Goal: Task Accomplishment & Management: Manage account settings

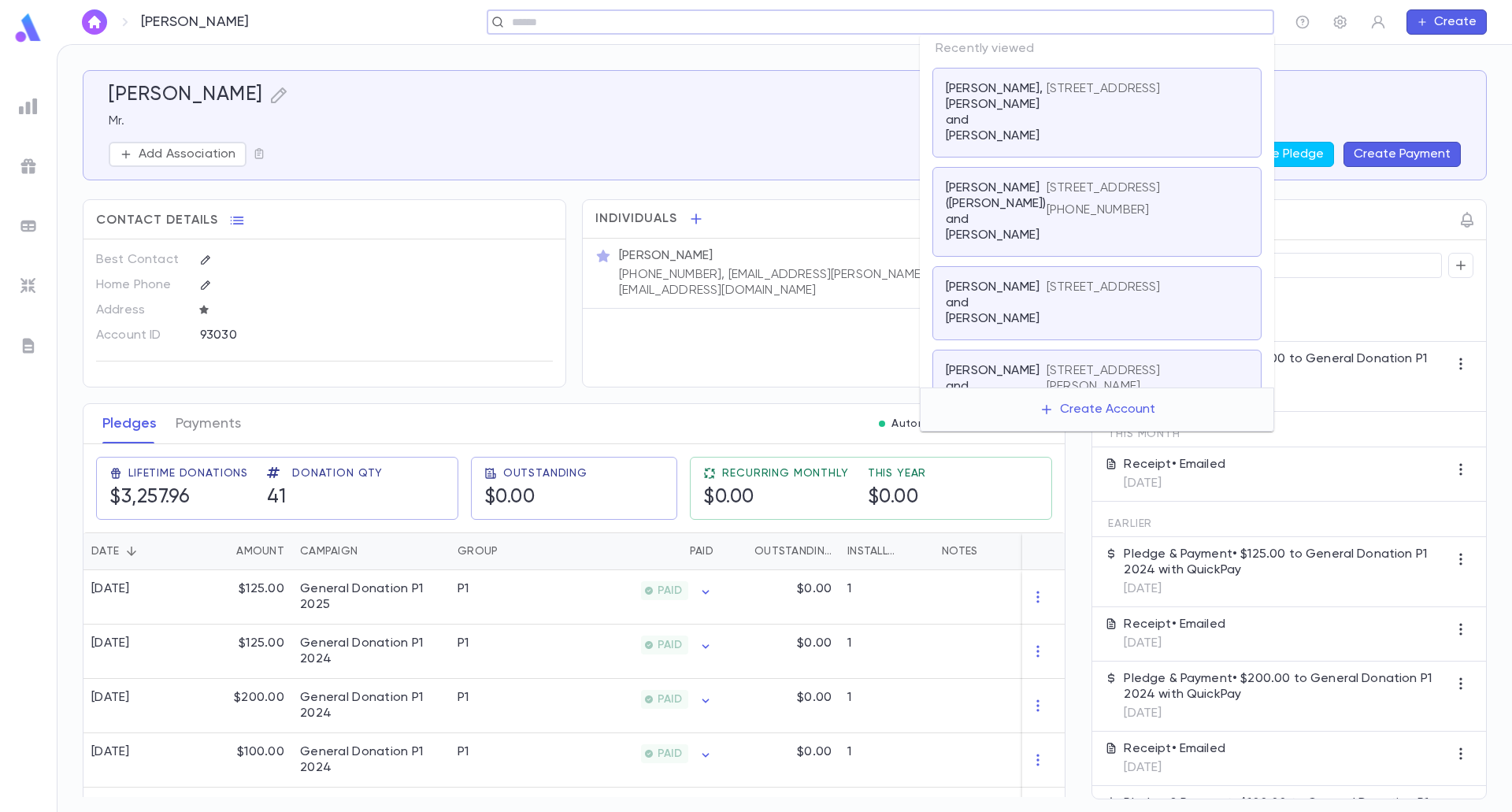
click at [1177, 21] on input "text" at bounding box center [887, 23] width 761 height 15
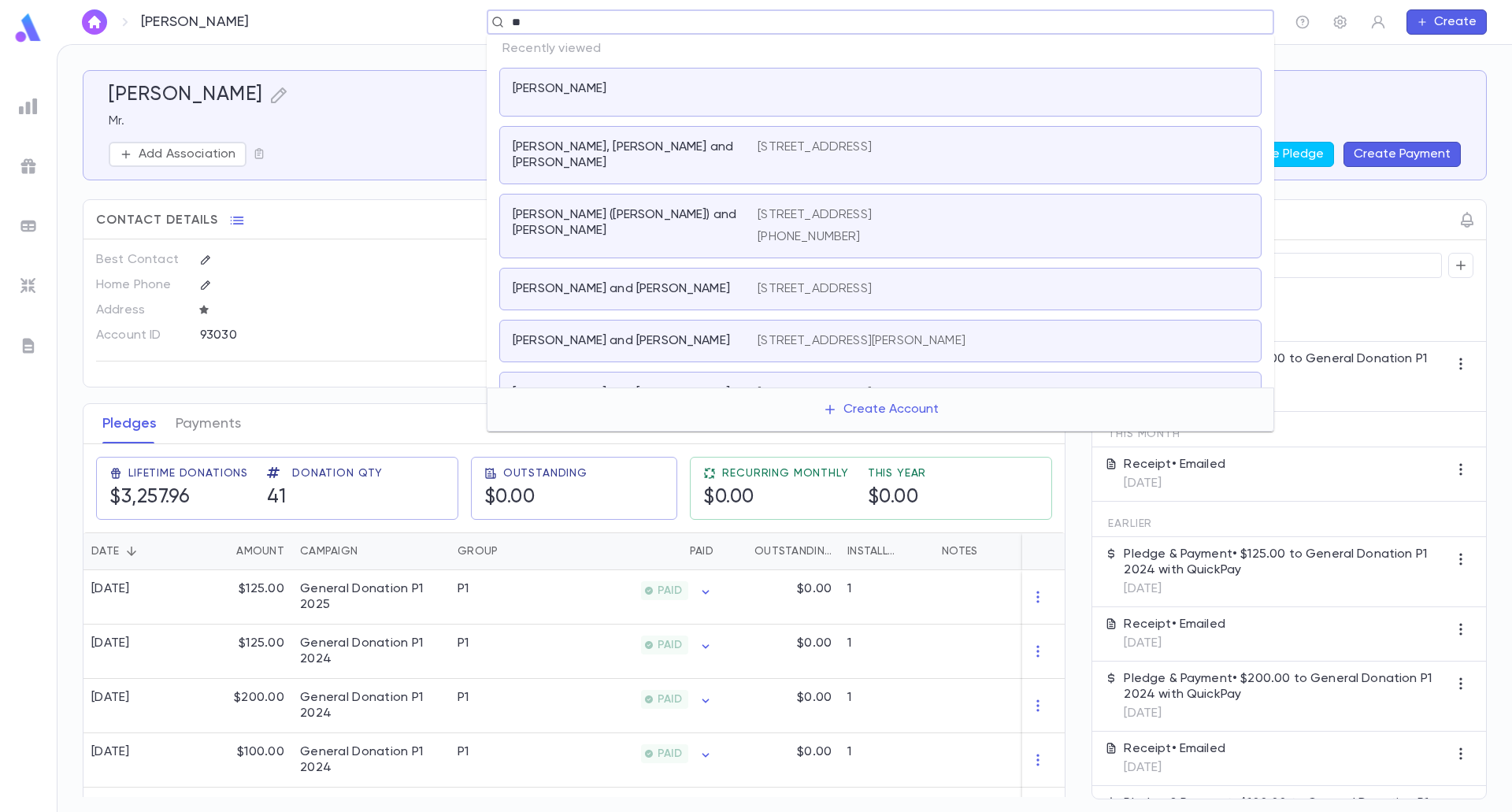
type input "***"
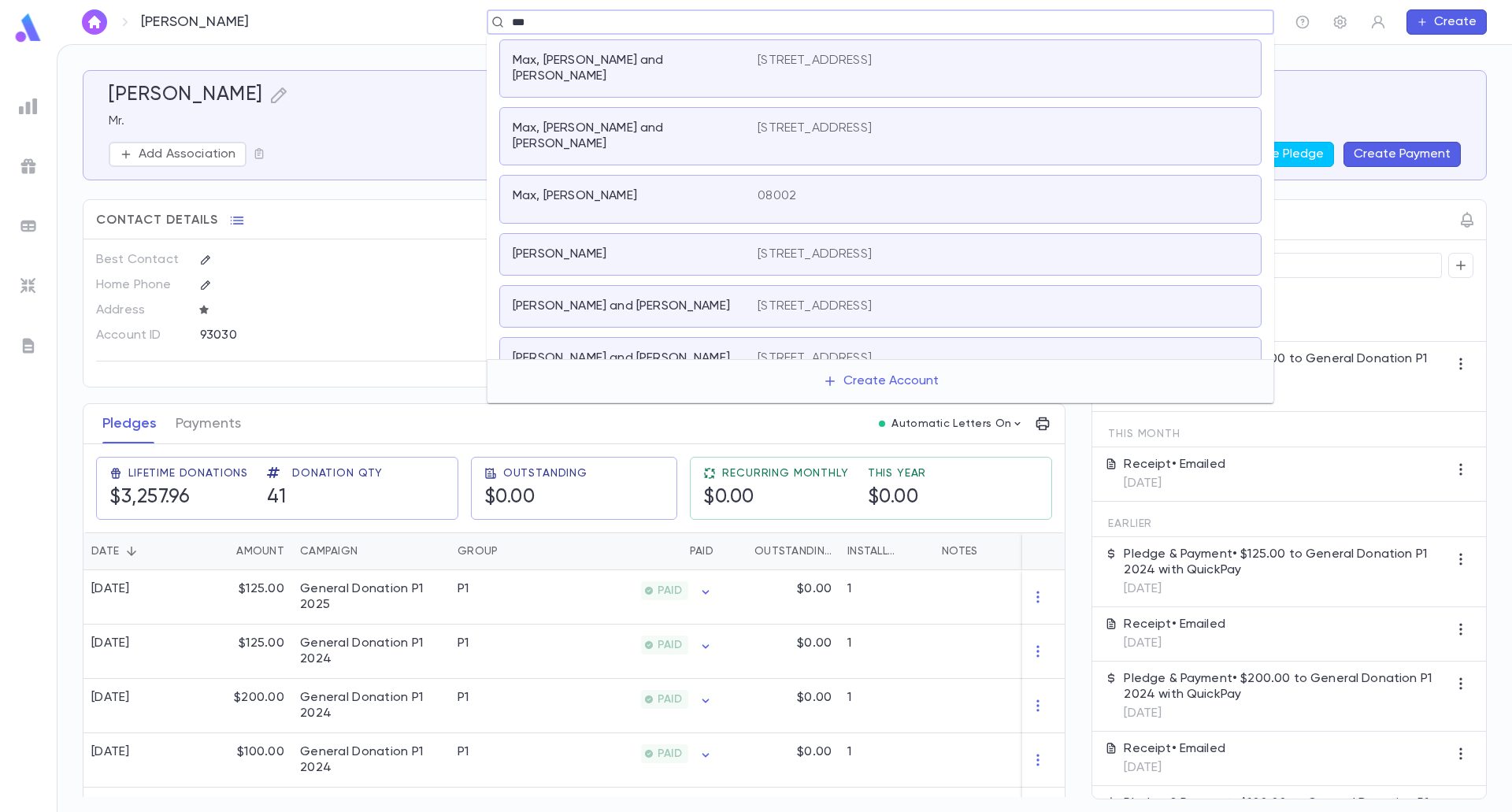
click at [571, 64] on p "Max, [PERSON_NAME] and [PERSON_NAME]" at bounding box center [626, 68] width 226 height 32
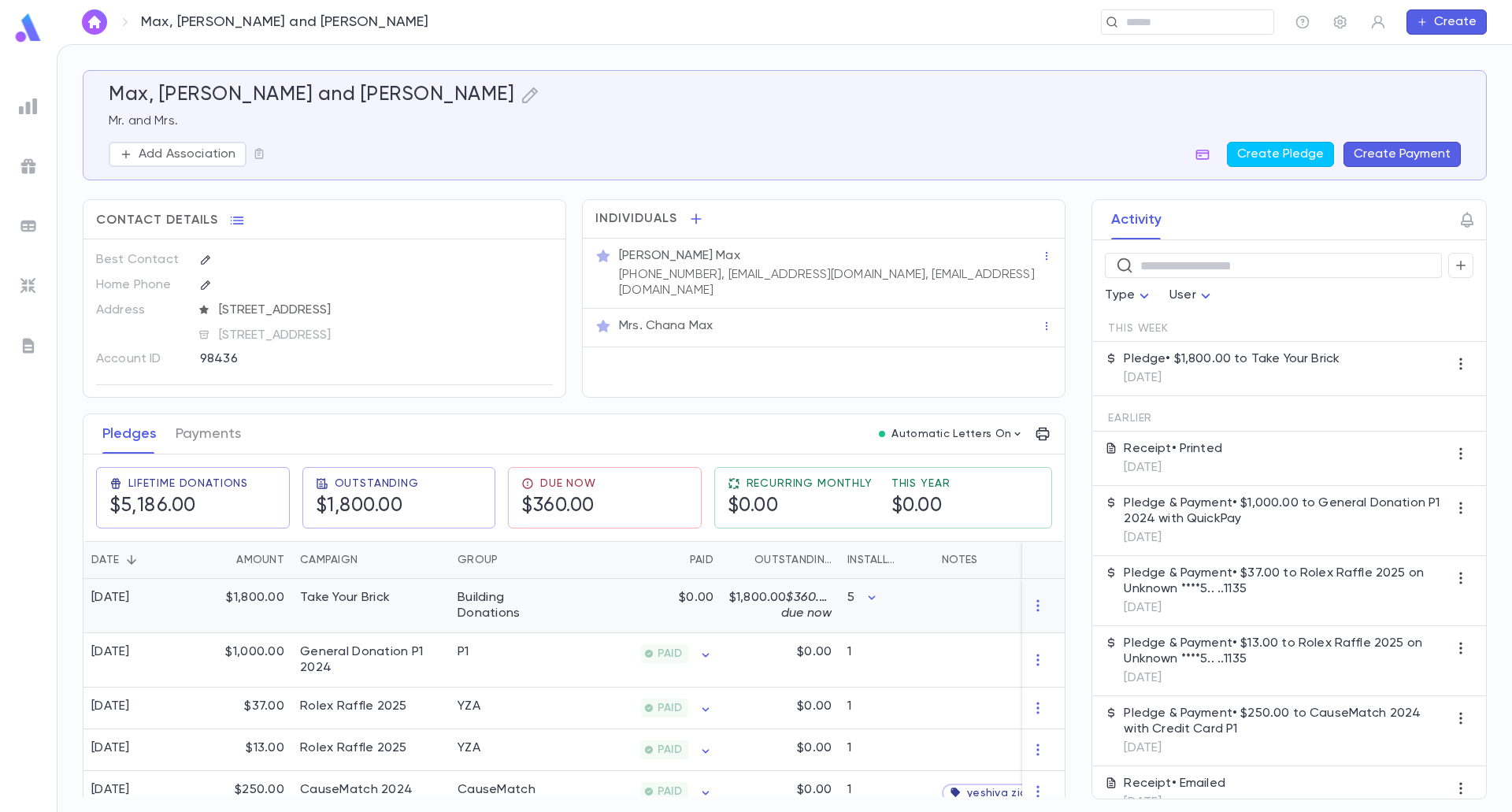
click at [562, 596] on div "Building Donations" at bounding box center [508, 606] width 118 height 54
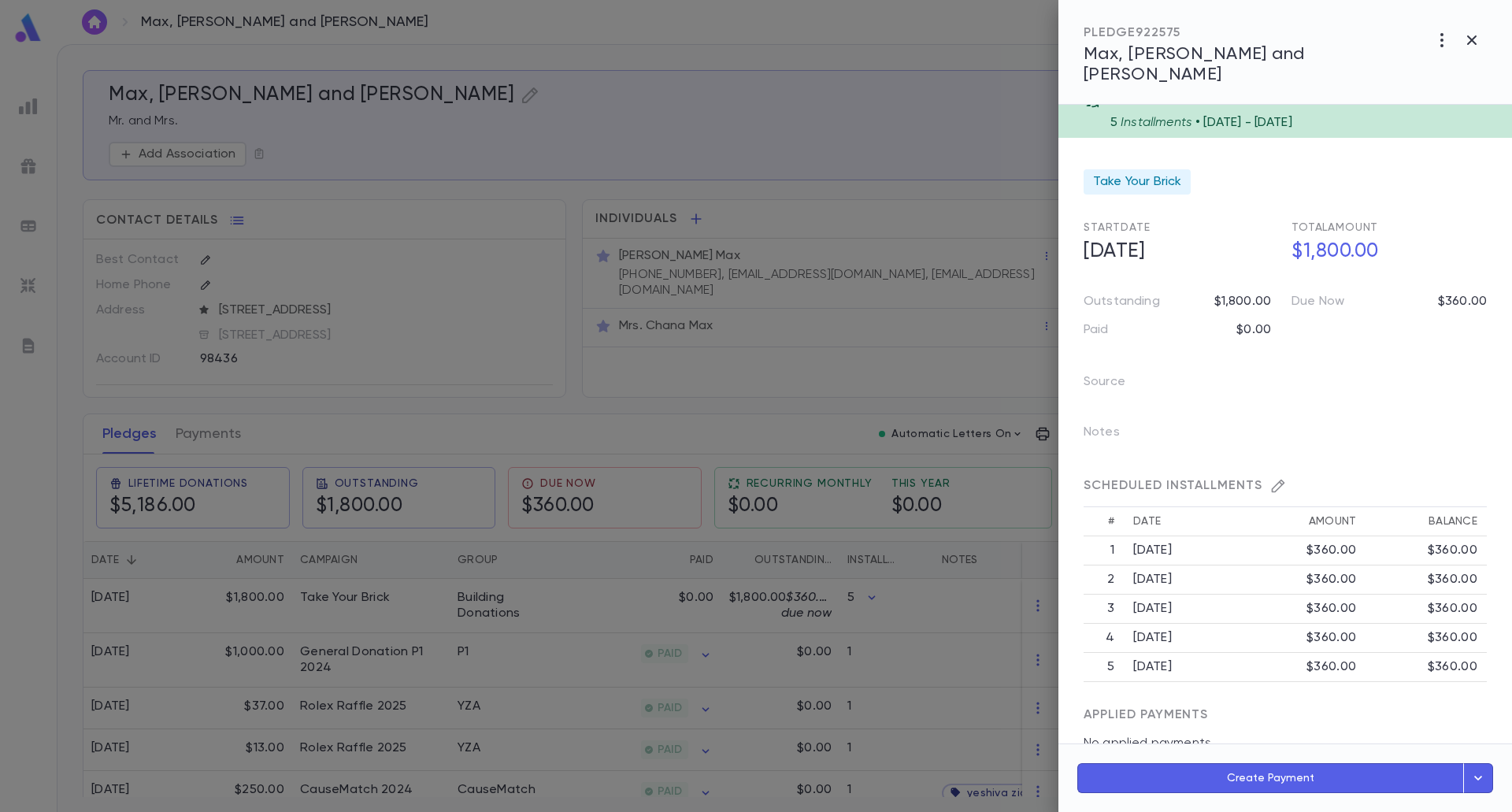
scroll to position [33, 0]
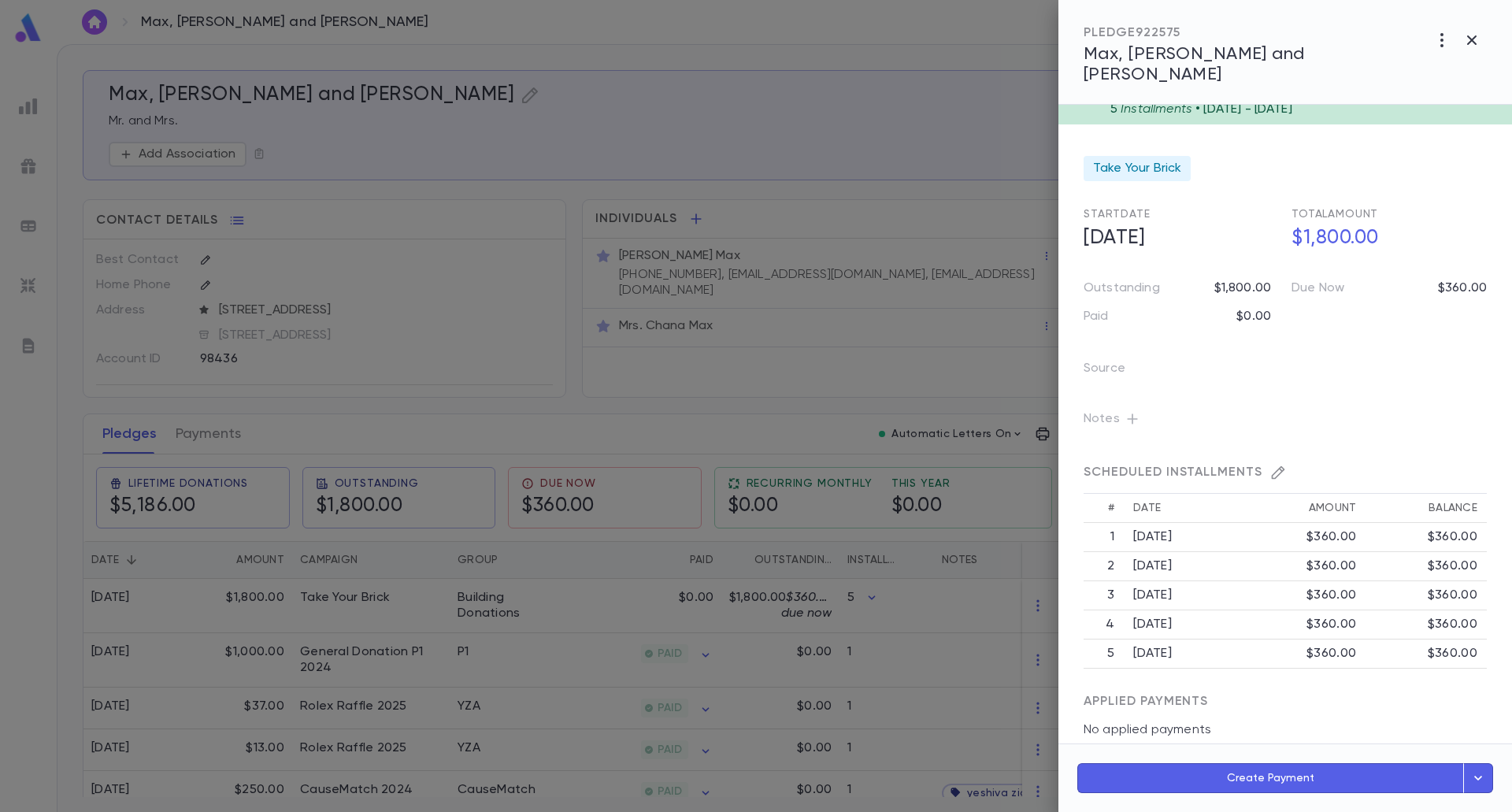
click at [1128, 411] on icon "button" at bounding box center [1132, 419] width 15 height 15
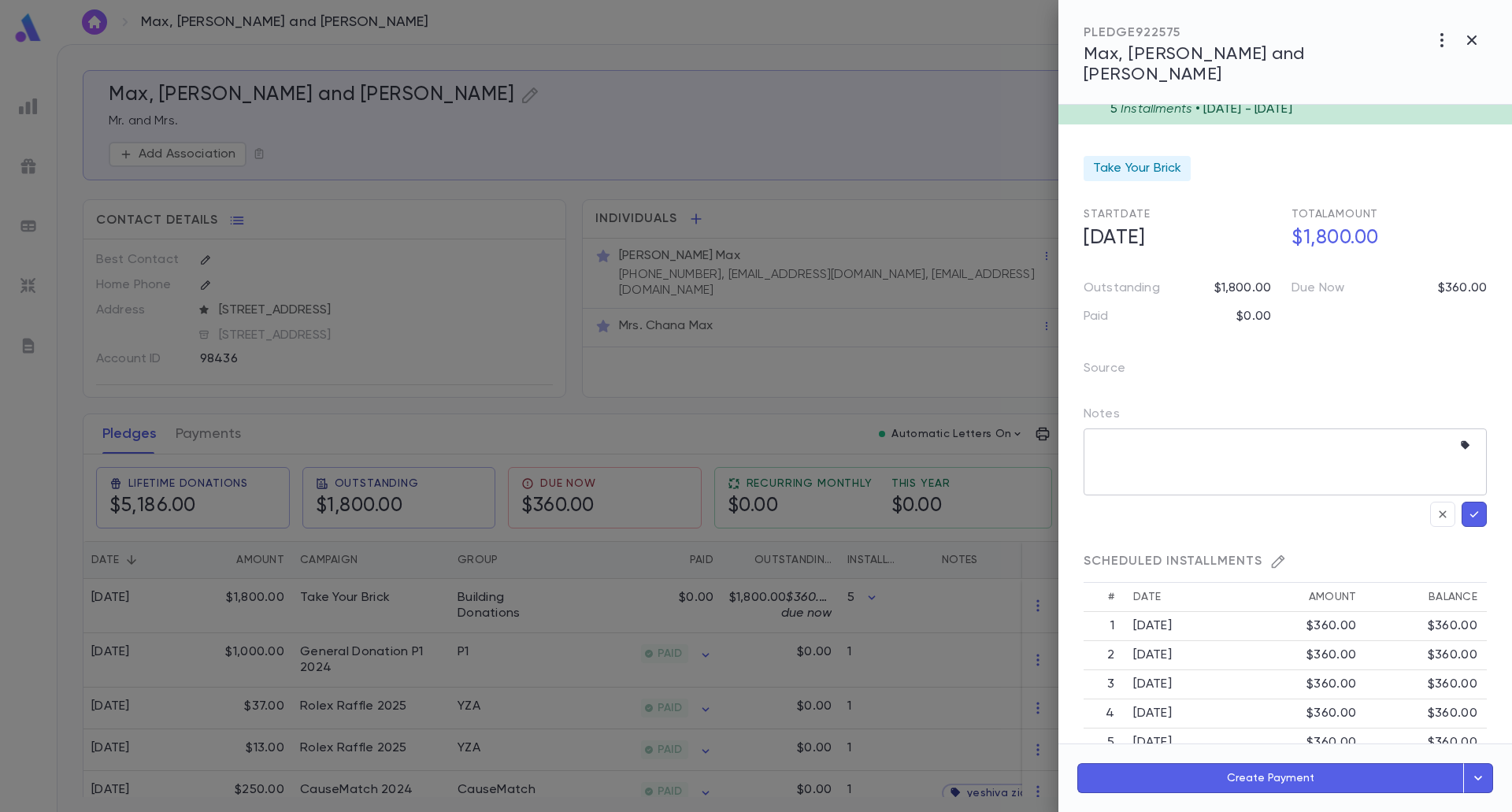
click at [1152, 430] on textarea at bounding box center [1273, 462] width 357 height 67
type textarea "**********"
click at [1462, 502] on button "button" at bounding box center [1475, 515] width 25 height 25
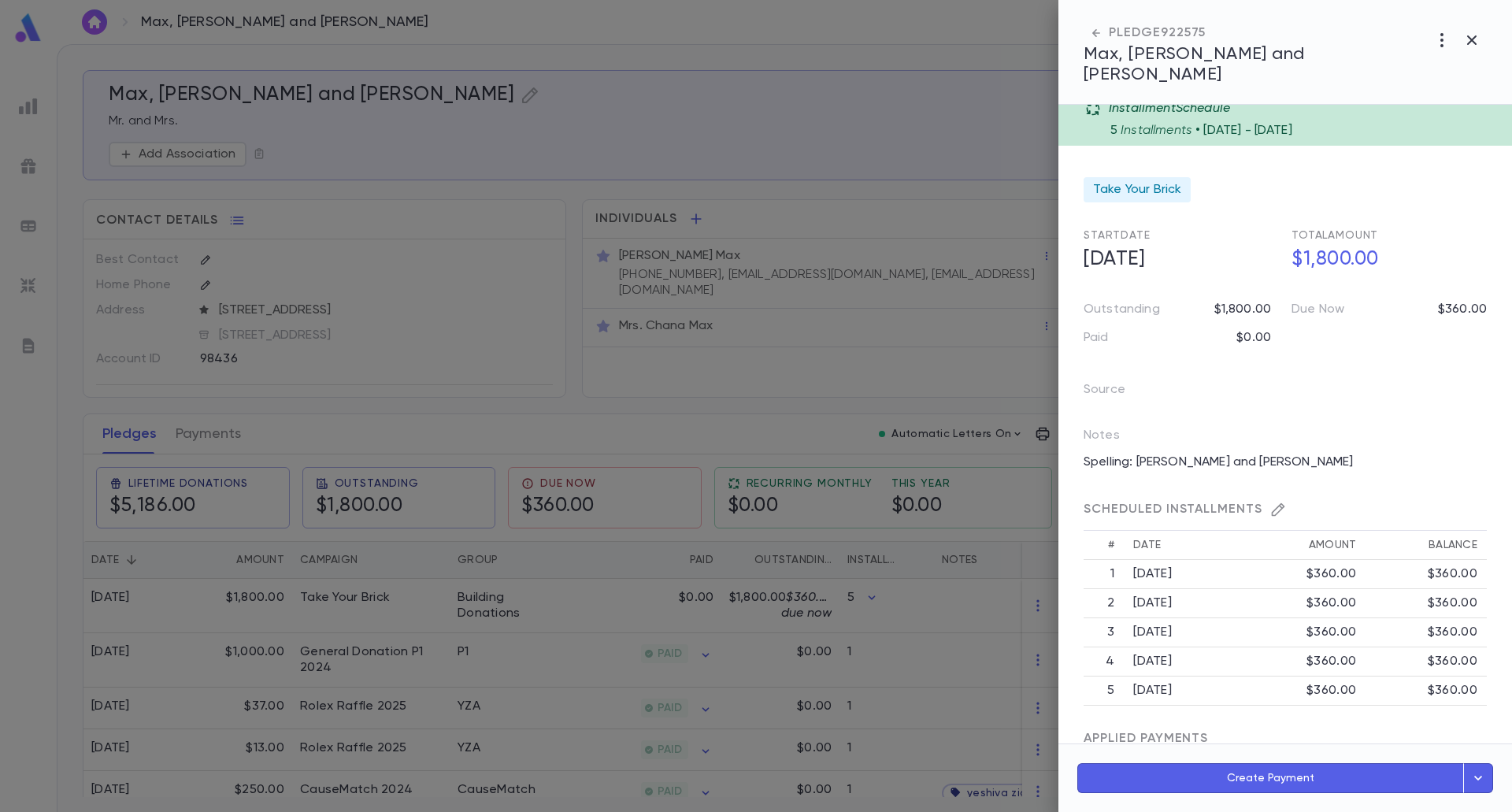
scroll to position [0, 0]
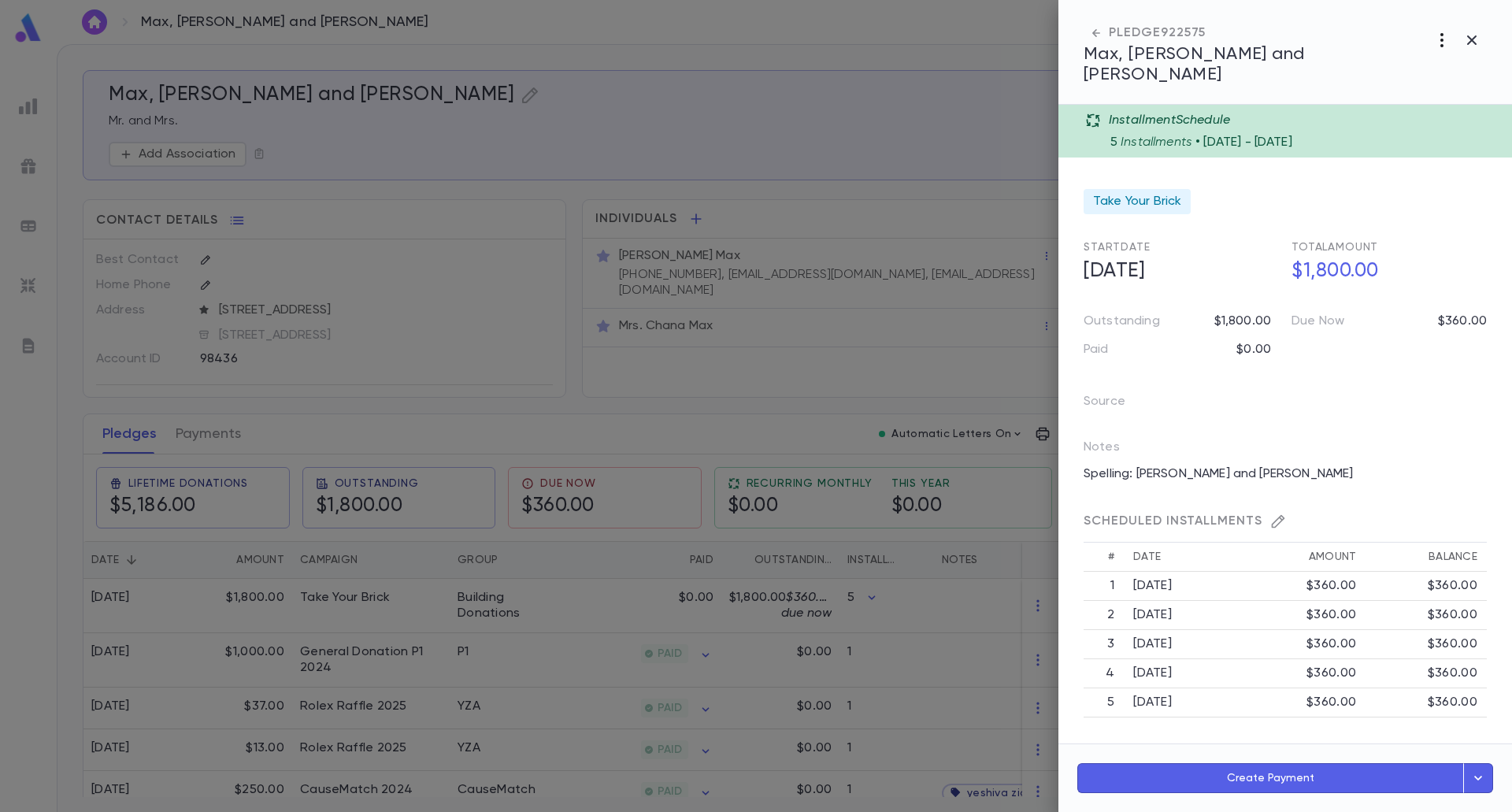
click at [1448, 38] on icon "button" at bounding box center [1442, 40] width 19 height 19
click at [1410, 450] on div at bounding box center [756, 406] width 1512 height 812
click at [1274, 515] on icon "button" at bounding box center [1279, 522] width 14 height 14
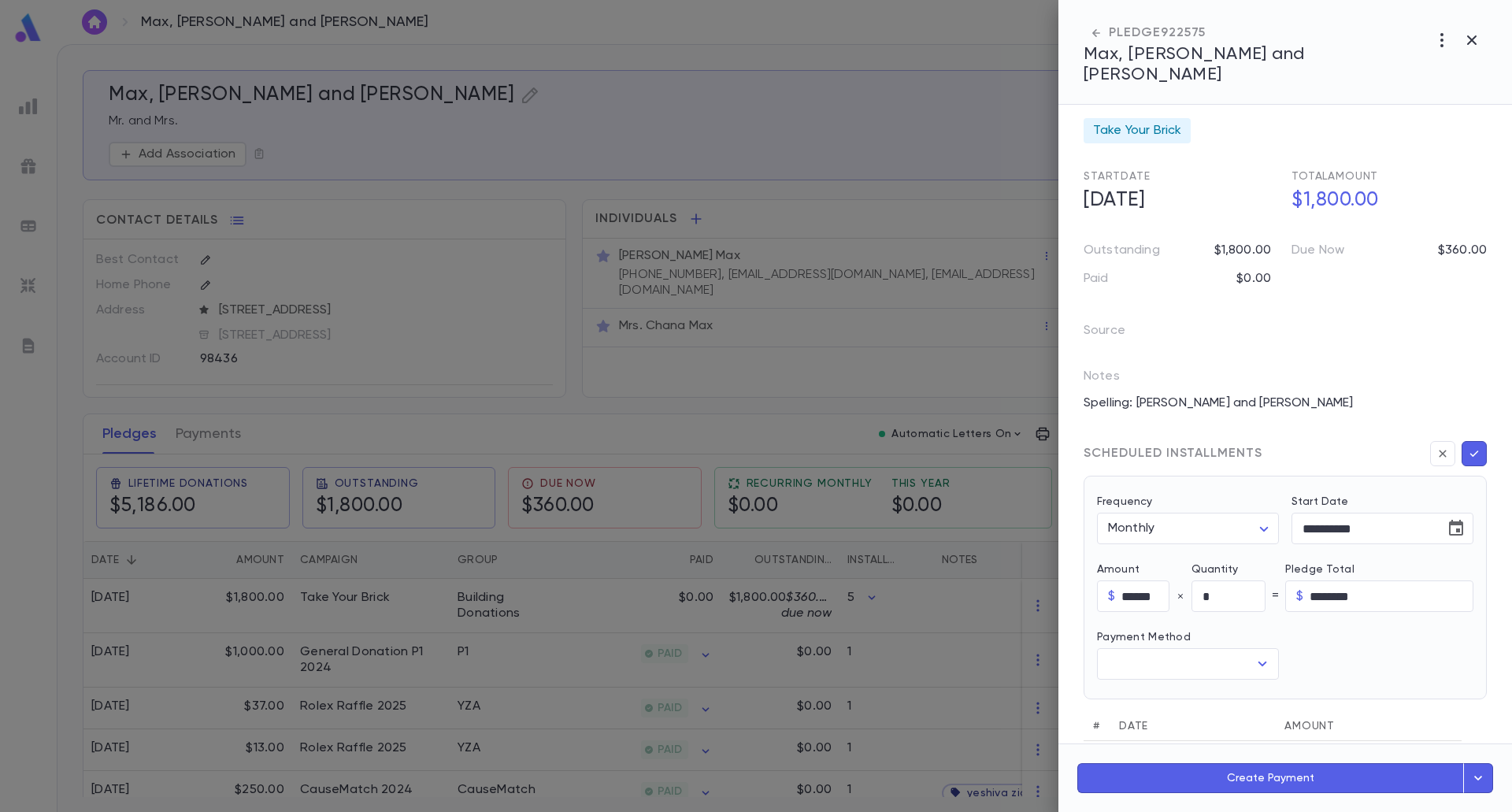
scroll to position [383, 0]
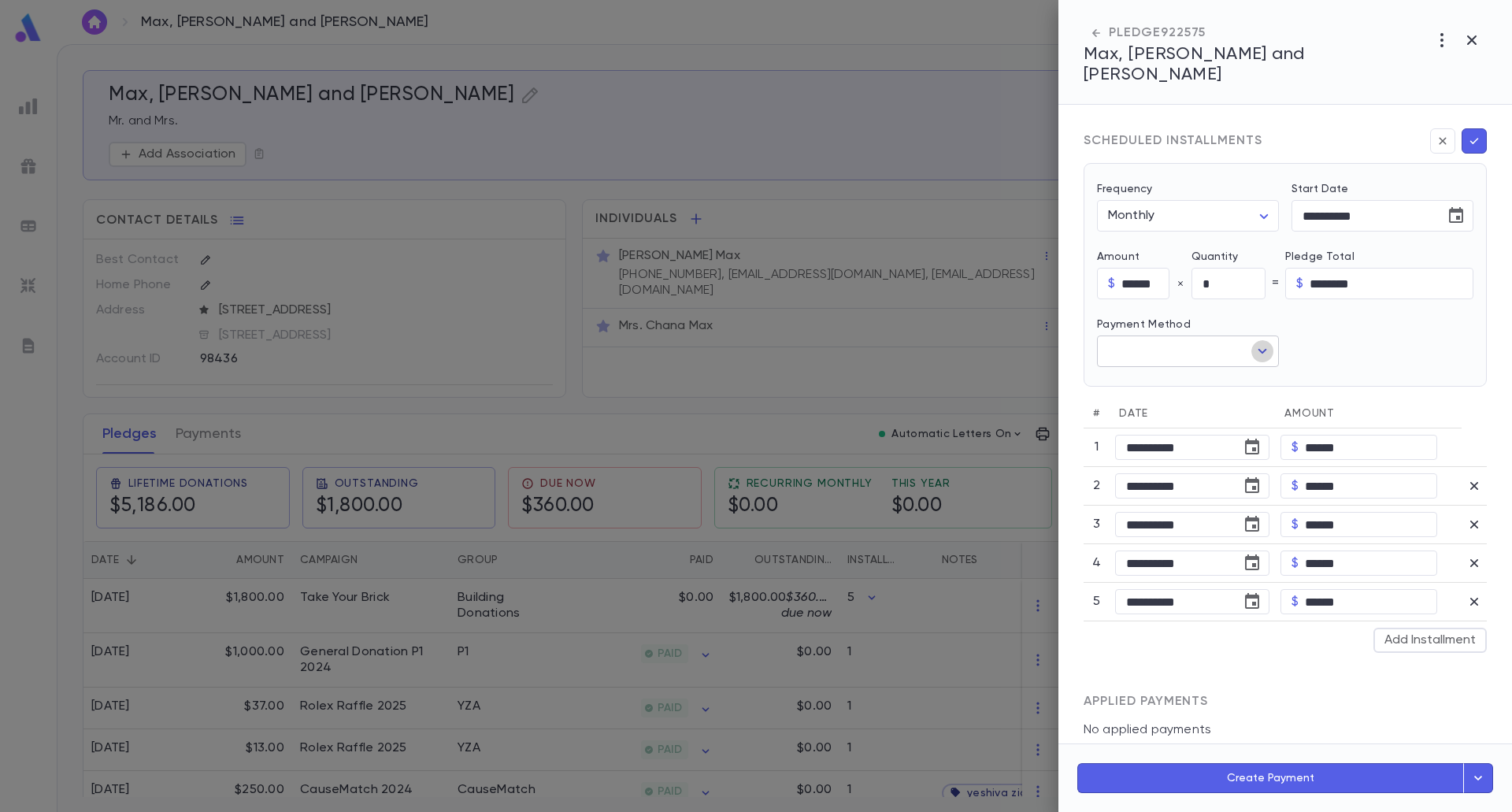
click at [1264, 342] on icon "Open" at bounding box center [1262, 351] width 19 height 19
click at [1181, 416] on li "Credit Card P1" at bounding box center [1186, 416] width 179 height 25
type input "**********"
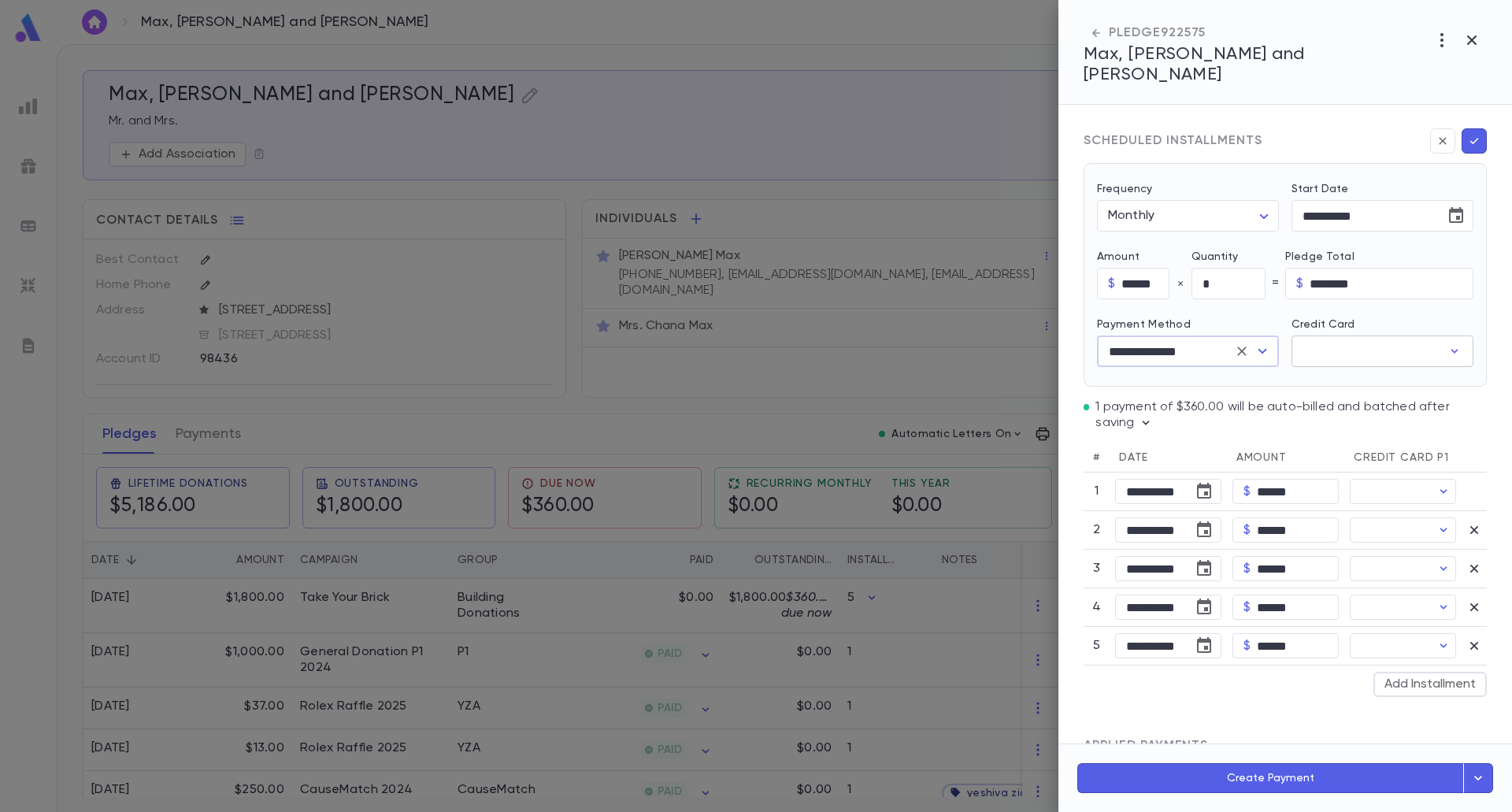
click at [1334, 336] on input "Credit Card" at bounding box center [1367, 352] width 150 height 31
click at [1260, 398] on p "Exp /" at bounding box center [1271, 396] width 27 height 15
type input "**********"
click at [1468, 133] on icon "button" at bounding box center [1475, 140] width 14 height 15
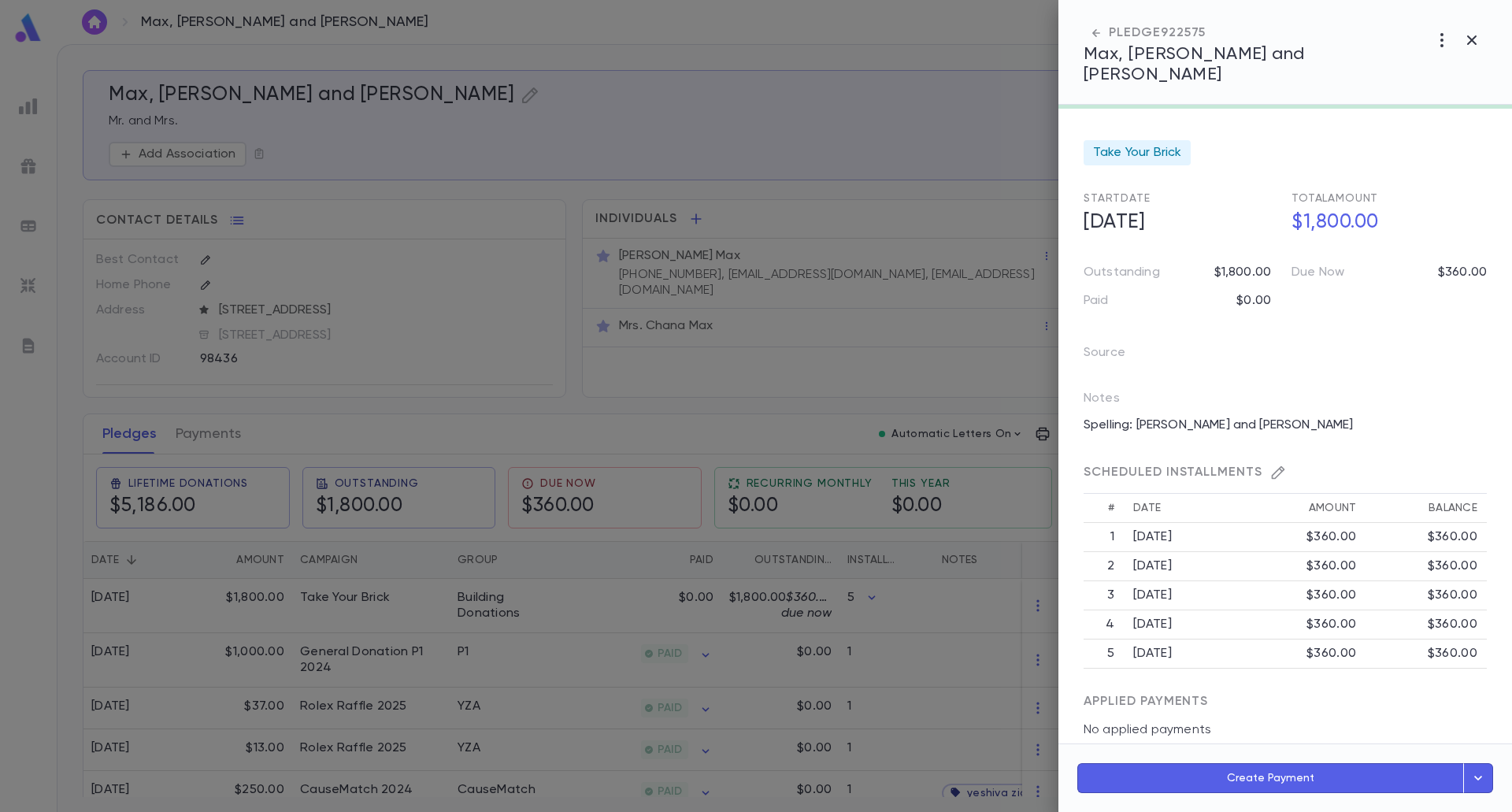
scroll to position [333, 0]
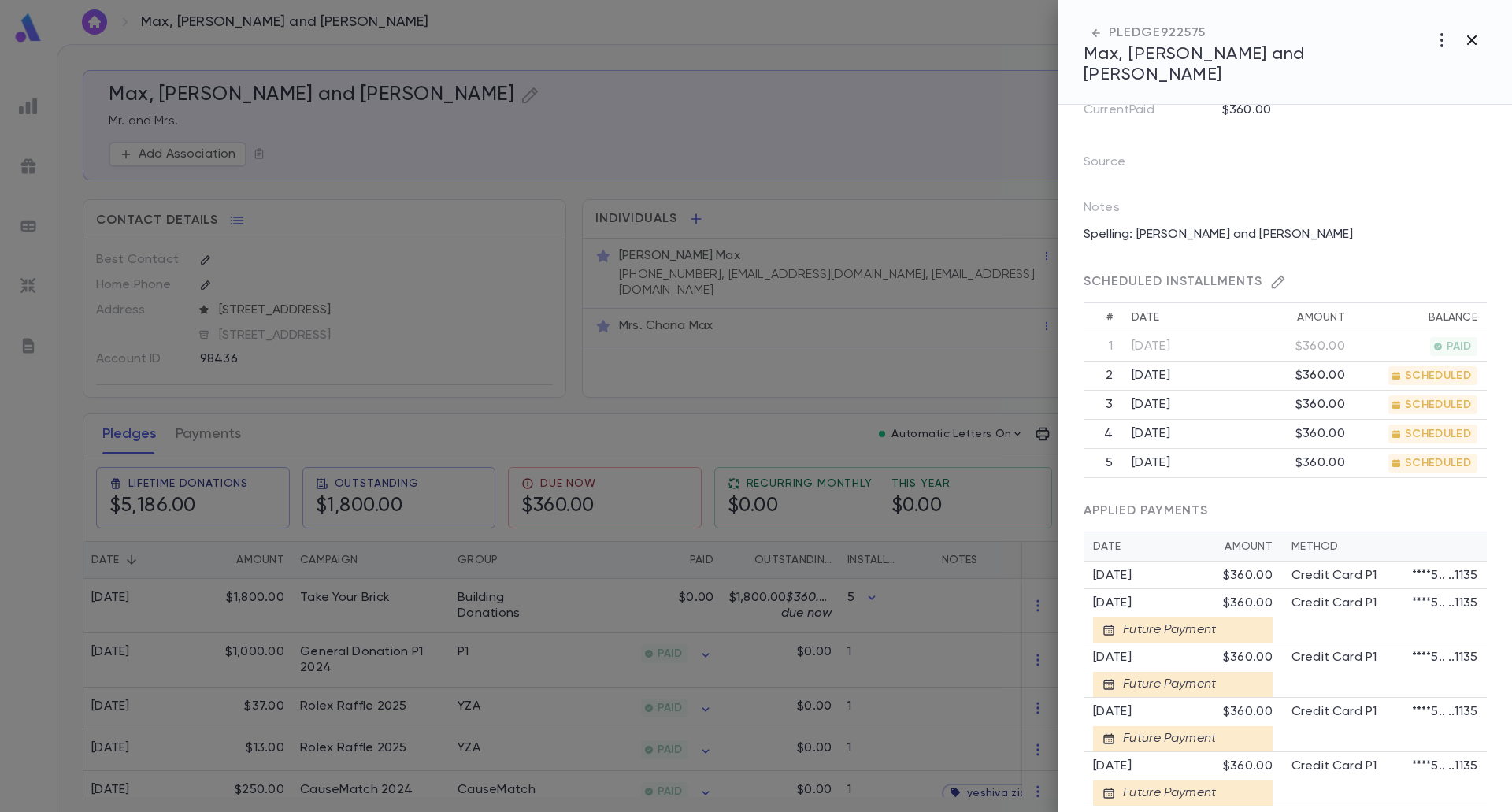
click at [1472, 43] on icon "button" at bounding box center [1472, 40] width 19 height 19
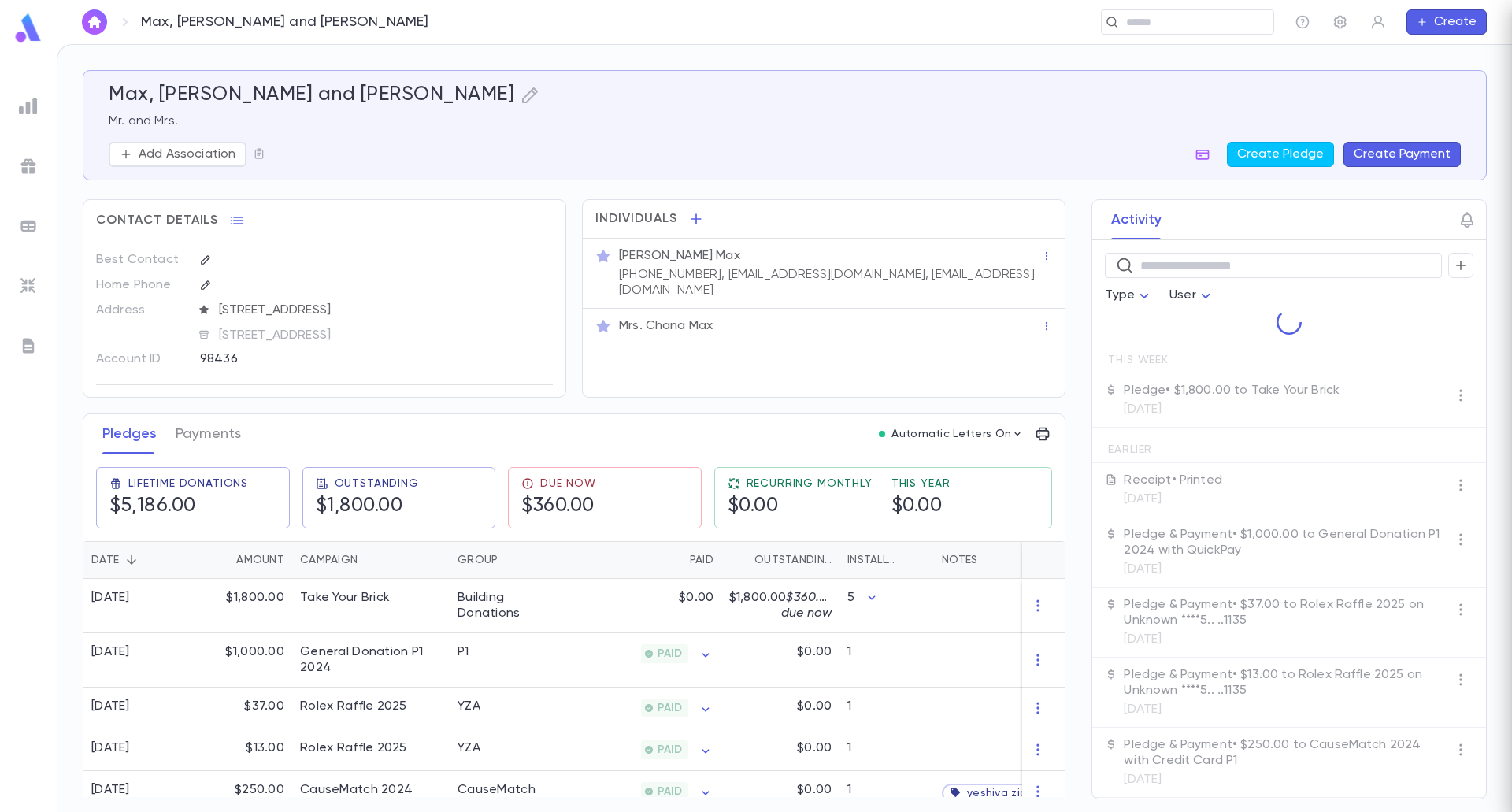
scroll to position [0, 0]
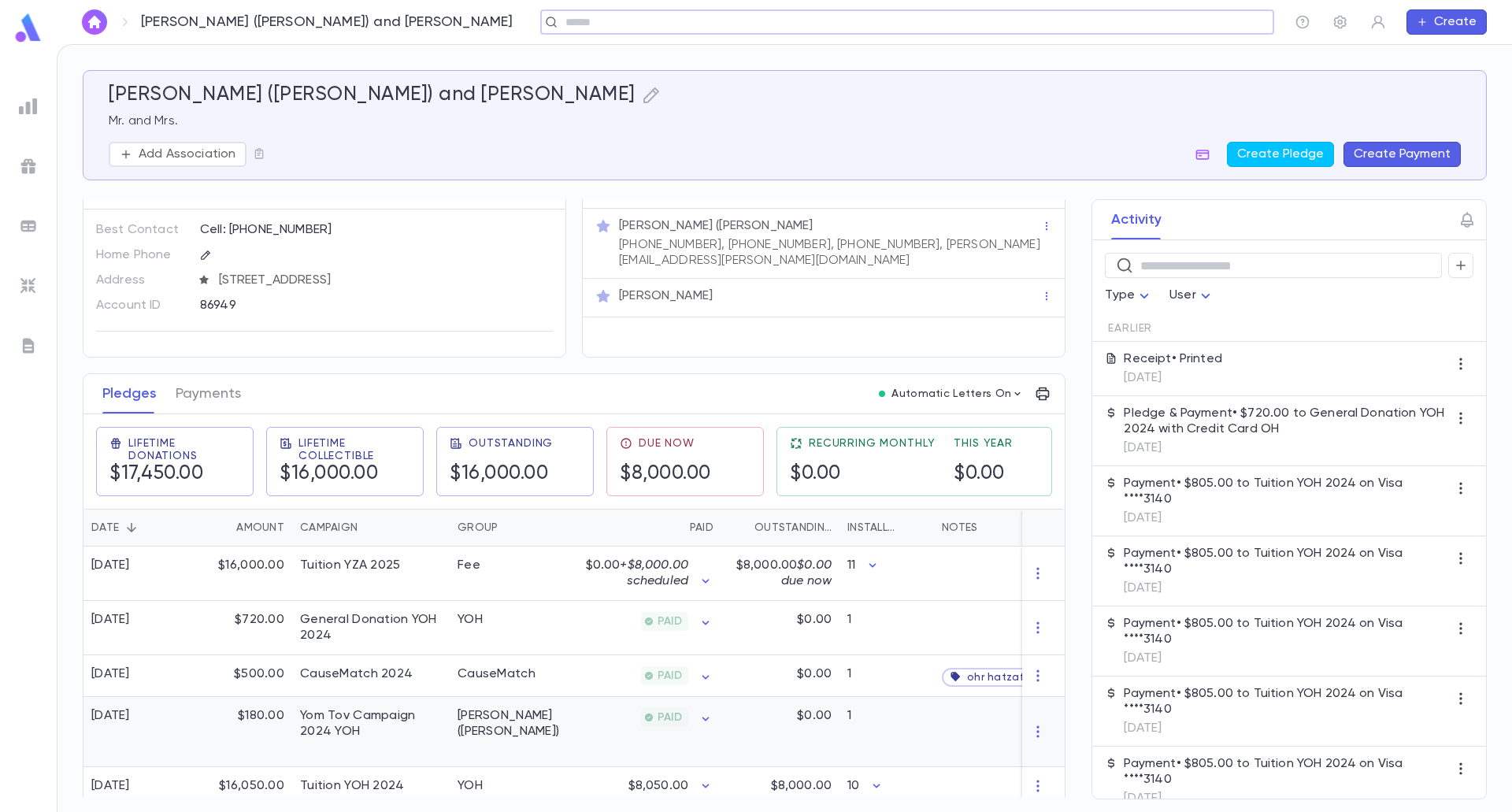
scroll to position [46, 0]
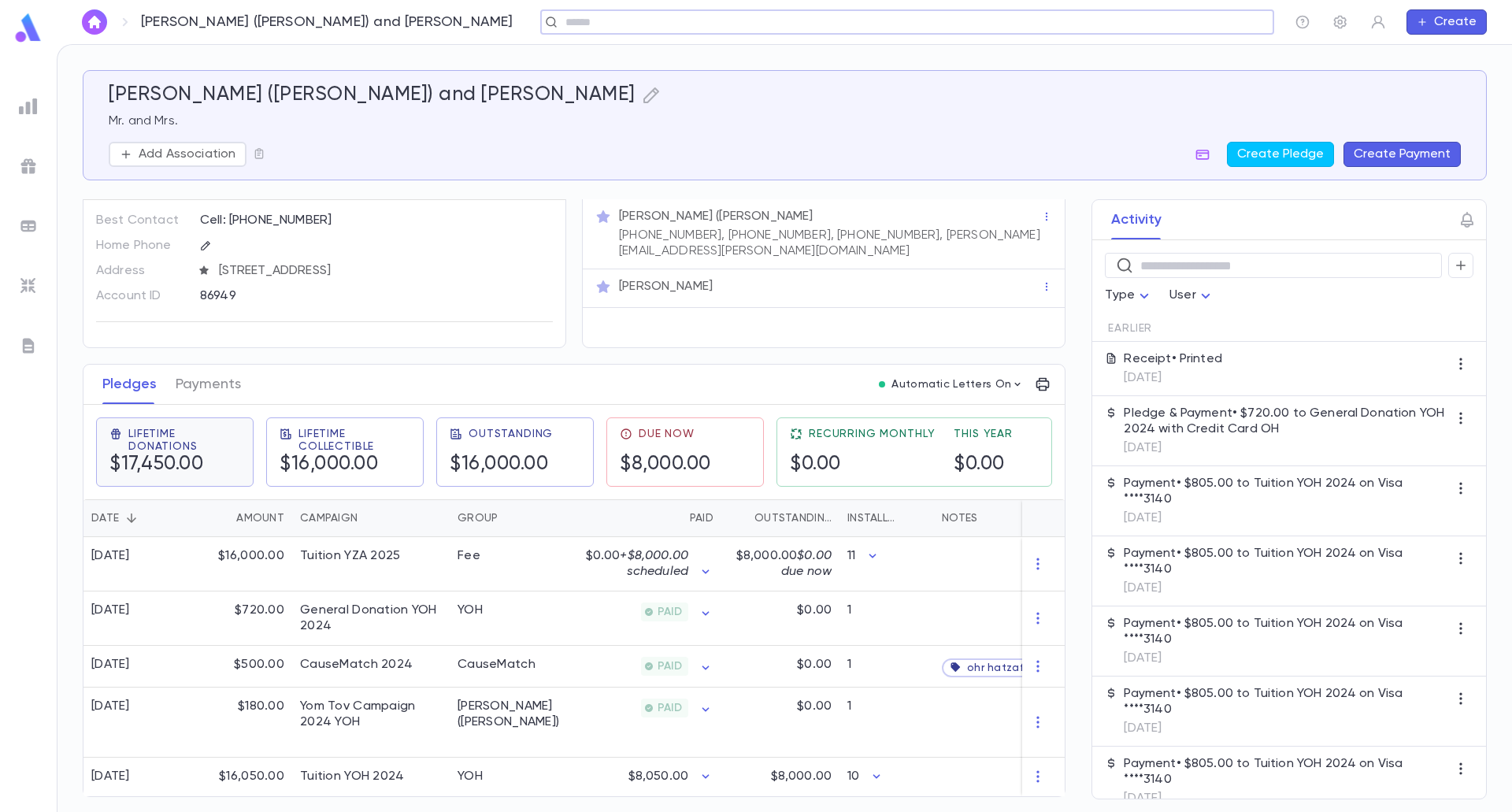
click at [204, 437] on span "Lifetime Donations" at bounding box center [184, 440] width 112 height 25
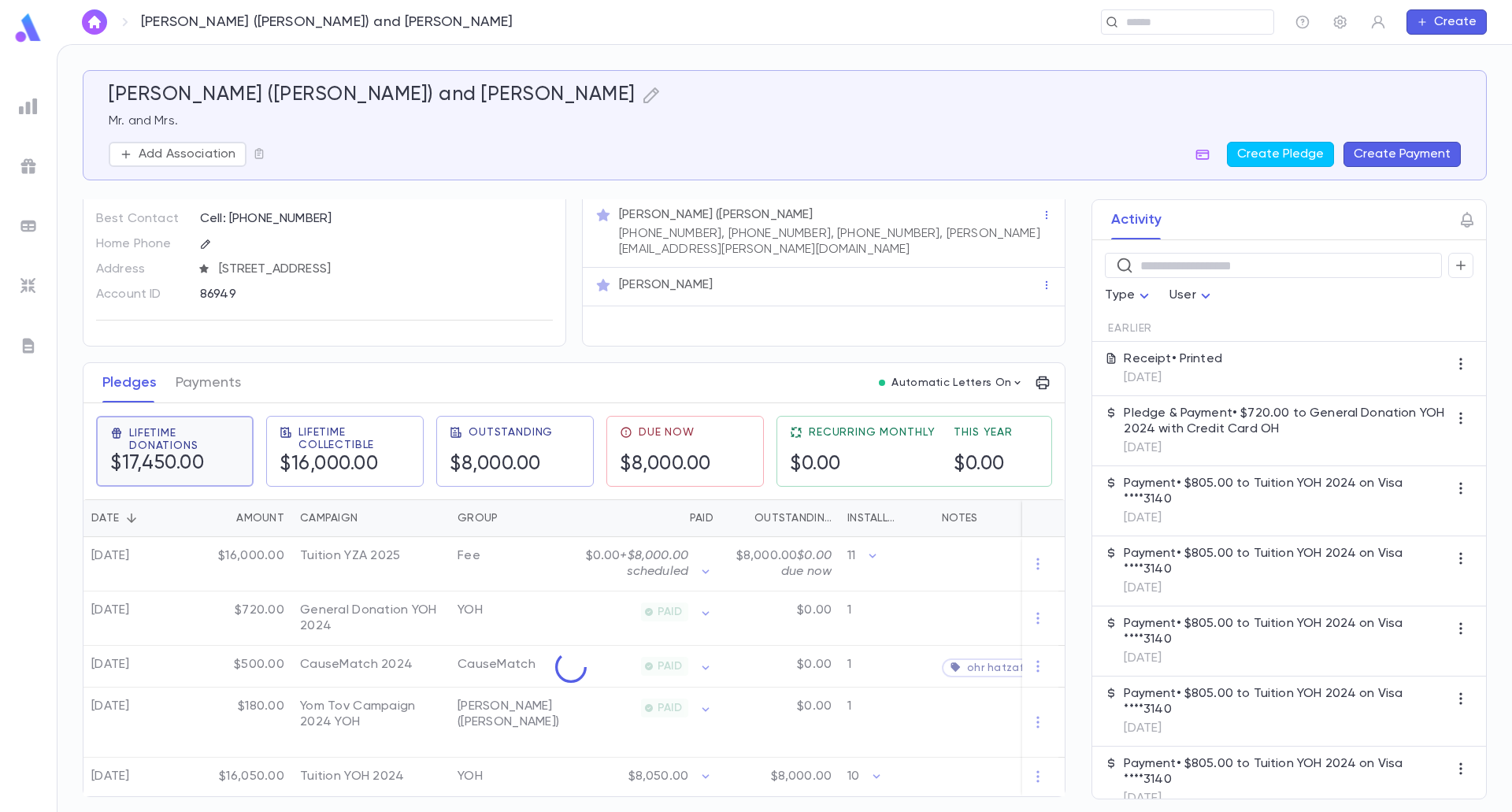
scroll to position [0, 0]
